Goal: Task Accomplishment & Management: Manage account settings

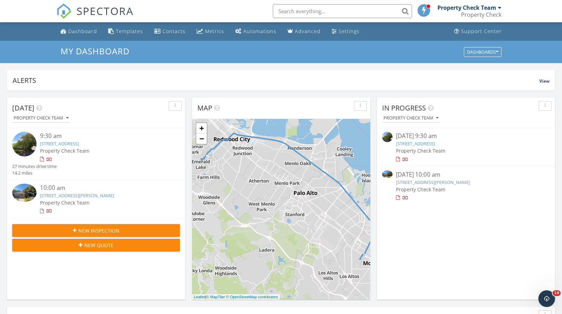
click at [48, 135] on div "9:30 am" at bounding box center [103, 136] width 126 height 9
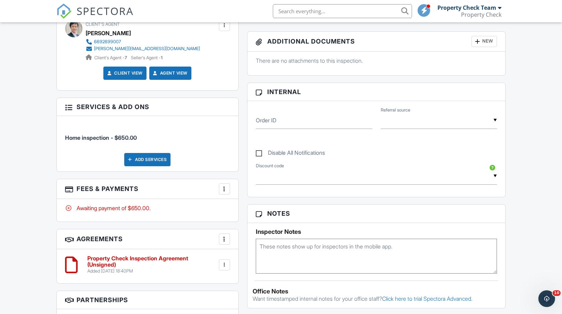
scroll to position [289, 0]
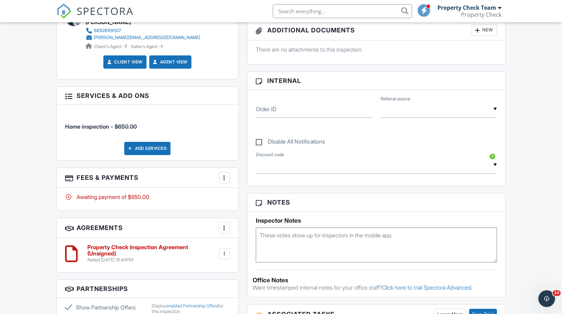
click at [225, 176] on div at bounding box center [224, 177] width 7 height 7
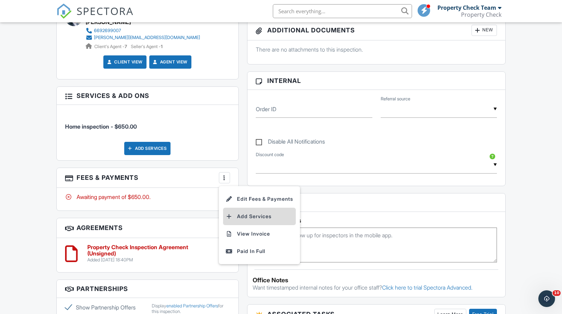
click at [242, 213] on li "Add Services" at bounding box center [259, 216] width 73 height 17
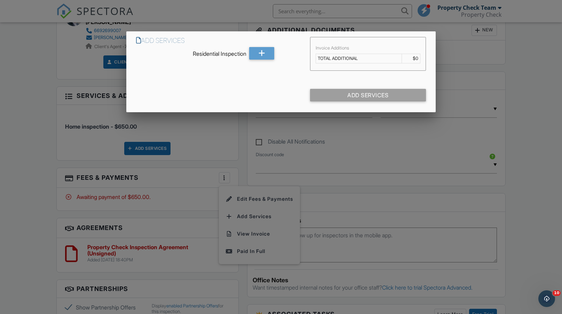
click at [233, 49] on div "Residential Inspection" at bounding box center [191, 52] width 110 height 10
click at [344, 60] on td "TOTAL ADDITIONAL" at bounding box center [359, 58] width 86 height 9
click at [232, 53] on div "Residential Inspection" at bounding box center [191, 52] width 110 height 10
click at [384, 57] on td "TOTAL ADDITIONAL" at bounding box center [359, 58] width 86 height 9
click at [58, 83] on div at bounding box center [281, 161] width 562 height 392
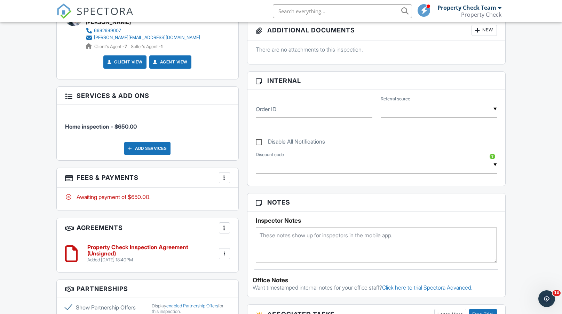
click at [227, 174] on div at bounding box center [224, 177] width 7 height 7
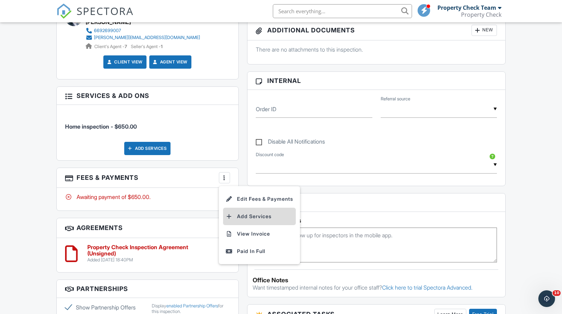
click at [234, 216] on li "Add Services" at bounding box center [259, 216] width 73 height 17
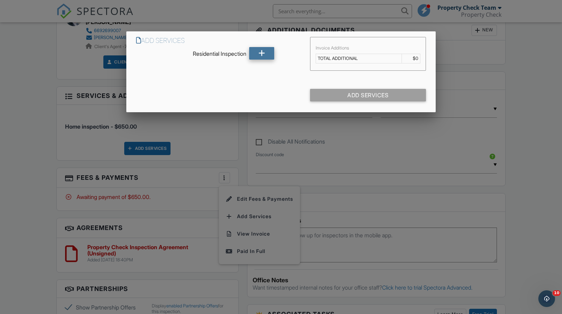
click at [259, 52] on icon at bounding box center [262, 53] width 7 height 13
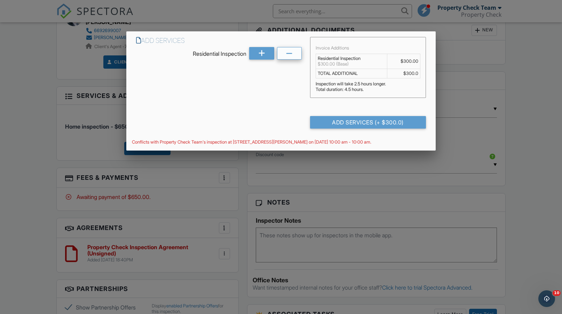
click at [284, 48] on div at bounding box center [289, 53] width 25 height 13
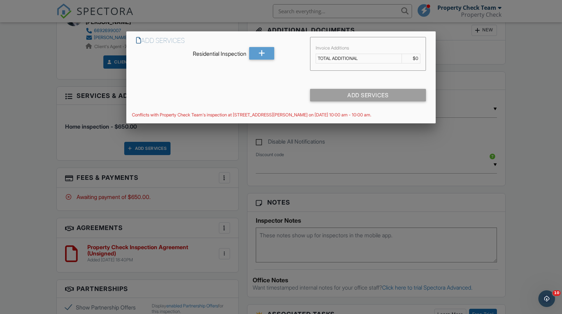
click at [542, 72] on div at bounding box center [281, 161] width 562 height 392
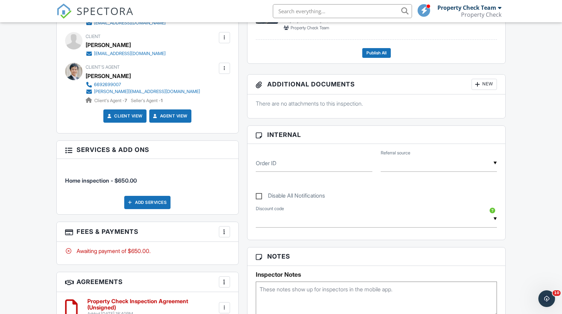
scroll to position [229, 0]
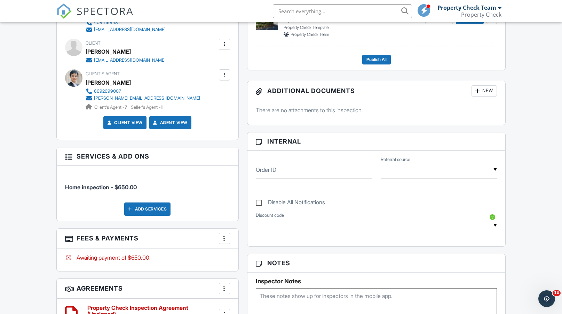
click at [139, 209] on div "Add Services" at bounding box center [147, 208] width 46 height 13
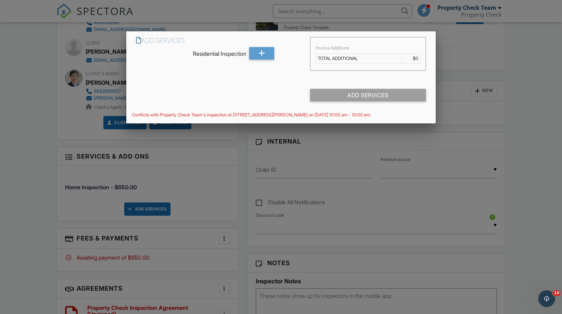
click at [484, 56] on div at bounding box center [281, 161] width 562 height 392
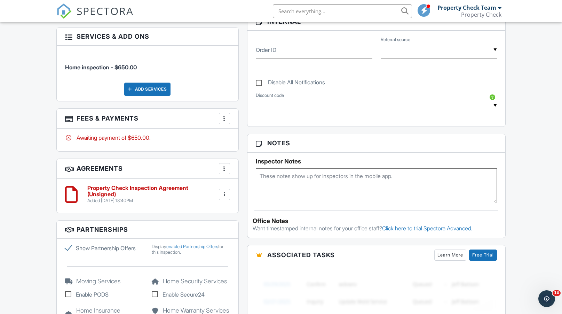
scroll to position [335, 0]
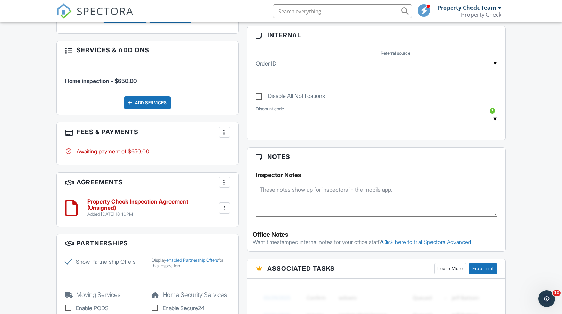
click at [232, 129] on h3 "Fees & Payments More Edit Fees & Payments Add Services View Invoice Paid In Full" at bounding box center [148, 132] width 182 height 20
click at [226, 129] on div at bounding box center [224, 131] width 7 height 7
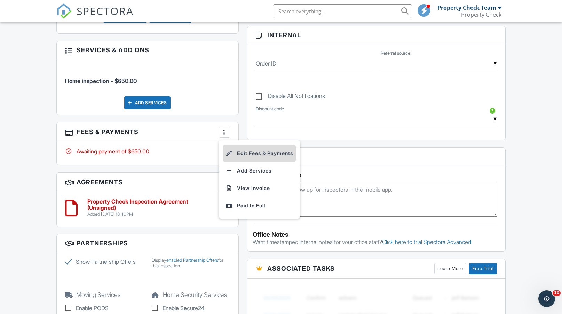
click at [236, 148] on li "Edit Fees & Payments" at bounding box center [259, 153] width 73 height 17
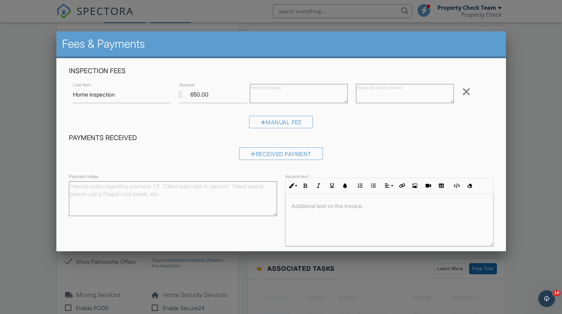
click at [283, 128] on div "Manual Fee" at bounding box center [281, 125] width 425 height 18
click at [283, 123] on div "Manual Fee" at bounding box center [281, 122] width 64 height 13
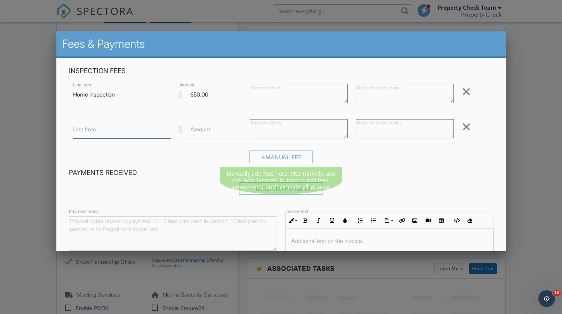
click at [119, 127] on input "Line Item" at bounding box center [122, 129] width 98 height 17
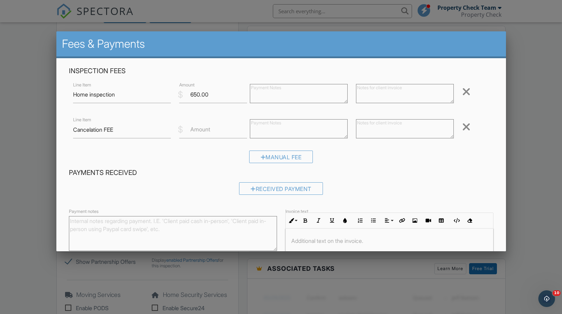
click at [73, 129] on div "Line Item Cancelation FEE" at bounding box center [122, 129] width 106 height 17
click at [74, 129] on input "Cancelation FEE" at bounding box center [122, 129] width 98 height 17
drag, startPoint x: 94, startPoint y: 131, endPoint x: 74, endPoint y: 131, distance: 20.5
click at [74, 131] on input "someday Cancelation FEE" at bounding box center [122, 129] width 98 height 17
type input "Same day Cancelation FEE"
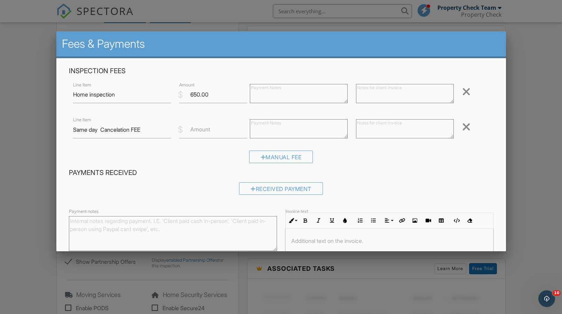
click at [192, 130] on label "Amount" at bounding box center [200, 129] width 20 height 8
click at [192, 130] on input "Amount" at bounding box center [213, 129] width 68 height 17
type input "2"
type input "100"
click at [465, 93] on div at bounding box center [466, 91] width 8 height 11
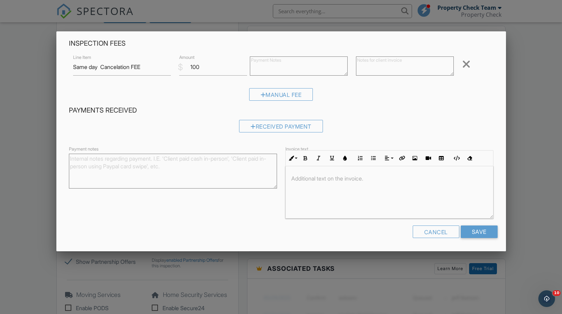
scroll to position [27, 0]
click at [477, 232] on input "Save" at bounding box center [479, 232] width 37 height 13
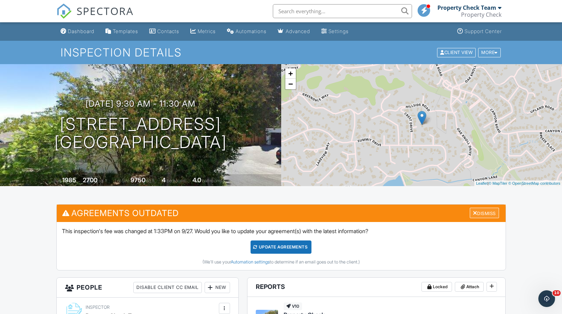
click at [479, 215] on div "Dismiss" at bounding box center [484, 213] width 29 height 11
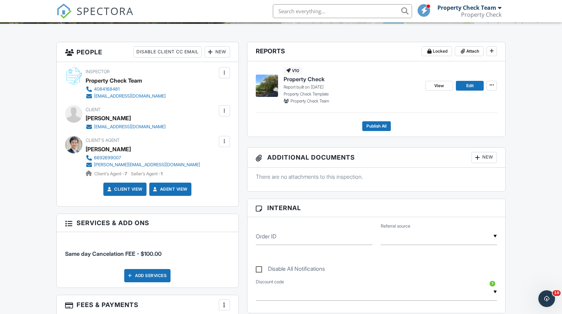
scroll to position [161, 0]
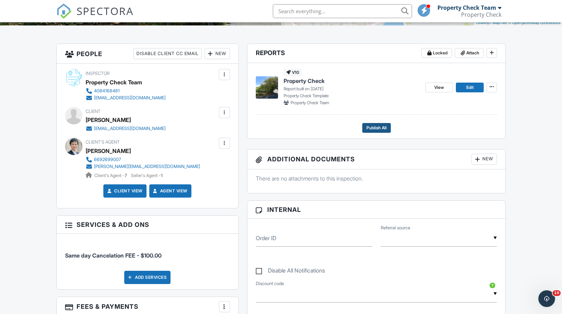
click at [365, 126] on button "Publish All" at bounding box center [376, 128] width 29 height 10
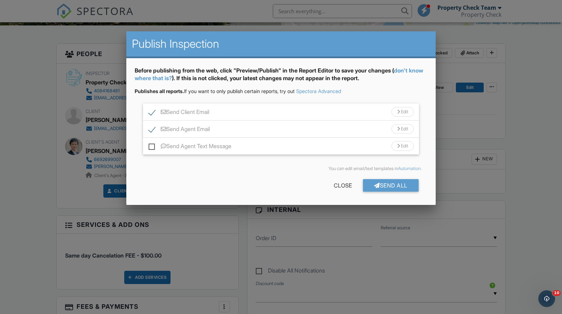
click at [376, 148] on div "Send Agent Text Message Edit" at bounding box center [281, 146] width 276 height 17
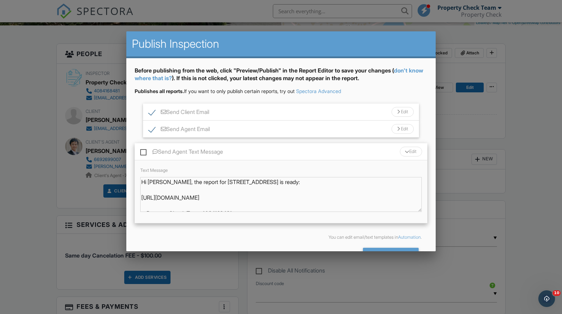
click at [147, 149] on label "Send Agent Text Message" at bounding box center [181, 152] width 83 height 9
click at [145, 149] on input "Send Agent Text Message" at bounding box center [142, 148] width 5 height 5
checkbox input "true"
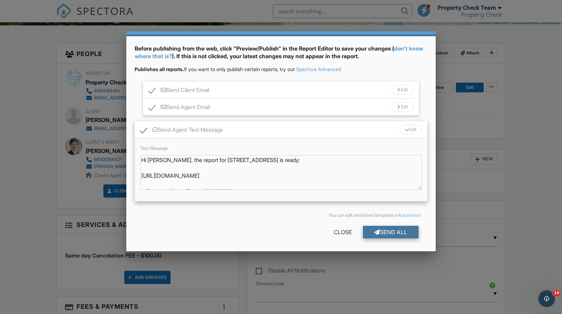
scroll to position [22, 0]
click at [376, 228] on div "Send All" at bounding box center [391, 232] width 56 height 13
